Goal: Navigation & Orientation: Go to known website

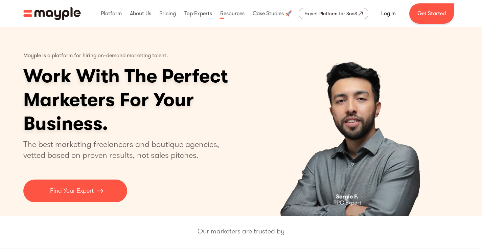
click at [54, 16] on img "home" at bounding box center [52, 13] width 58 height 13
click at [65, 14] on img "home" at bounding box center [52, 13] width 58 height 13
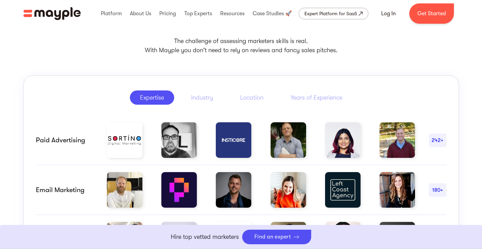
scroll to position [225, 0]
